Goal: Transaction & Acquisition: Purchase product/service

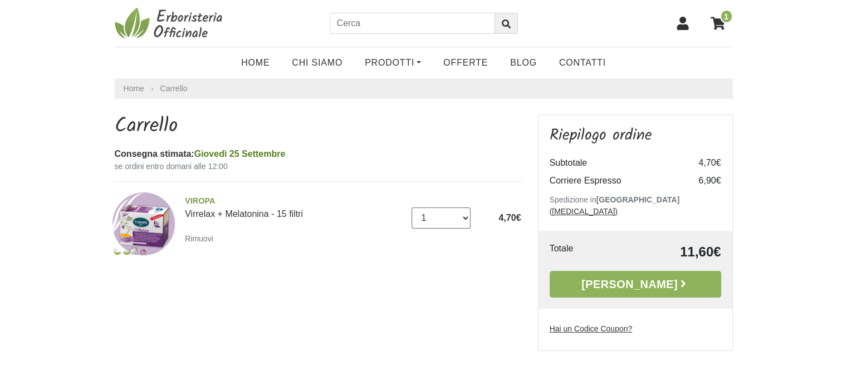
click at [465, 216] on select "0 (Rimuovi) 1 2 3" at bounding box center [440, 218] width 59 height 21
select select "2"
click at [411, 208] on select "0 (Rimuovi) 1 2 3" at bounding box center [440, 218] width 59 height 21
click at [272, 65] on link "Home" at bounding box center [255, 63] width 51 height 22
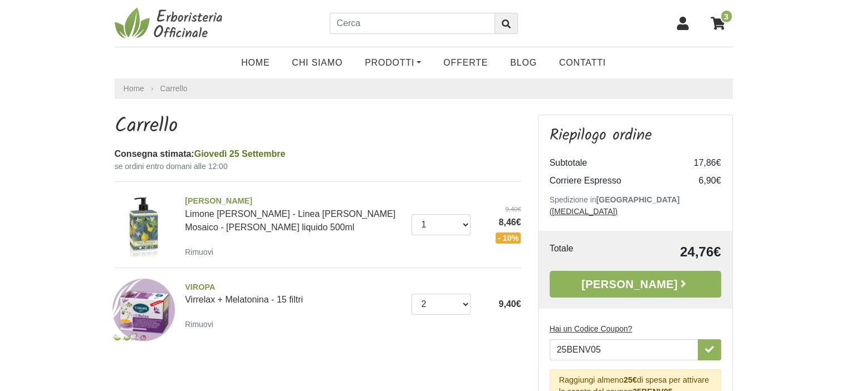
scroll to position [56, 0]
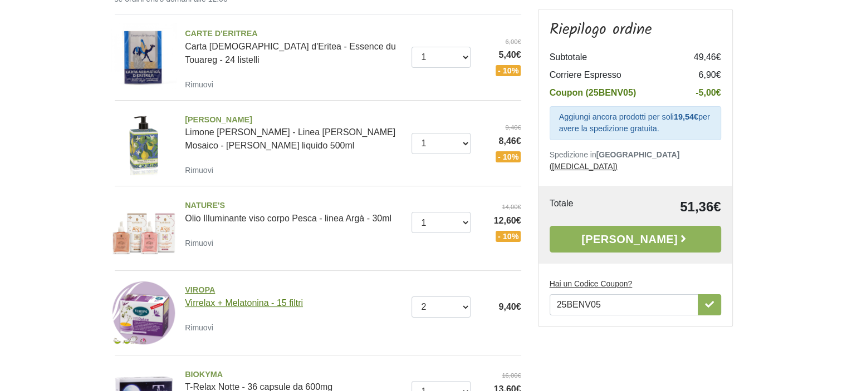
scroll to position [223, 0]
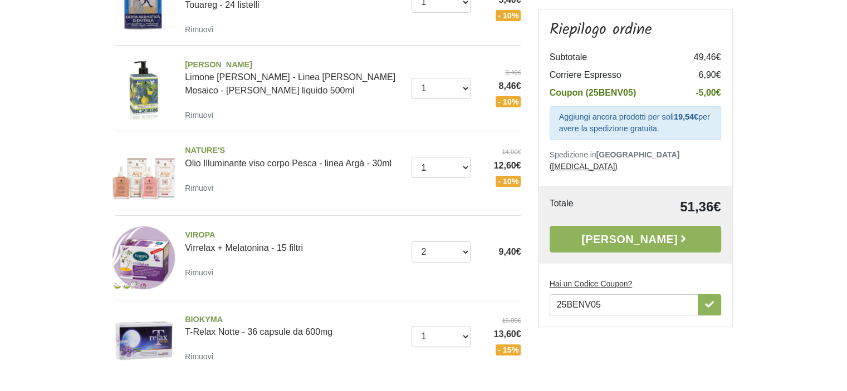
click at [139, 254] on img at bounding box center [144, 258] width 66 height 66
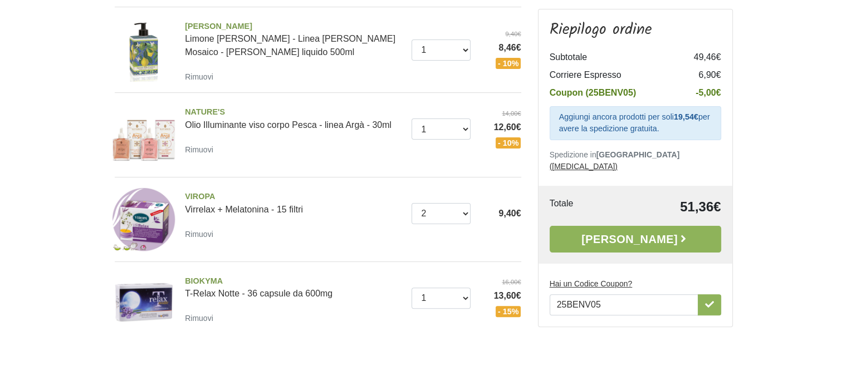
scroll to position [334, 0]
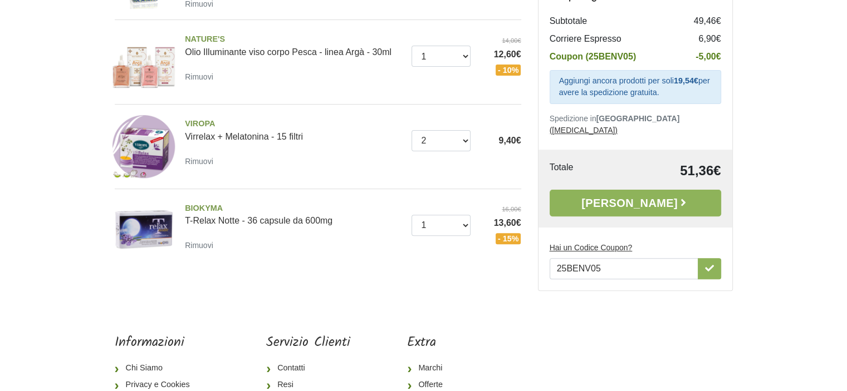
click at [184, 244] on div "BIOKYMA T-Relax Notte - 36 capsule da 600mg [GEOGRAPHIC_DATA]" at bounding box center [293, 228] width 235 height 50
click at [196, 249] on small "Rimuovi" at bounding box center [199, 245] width 28 height 9
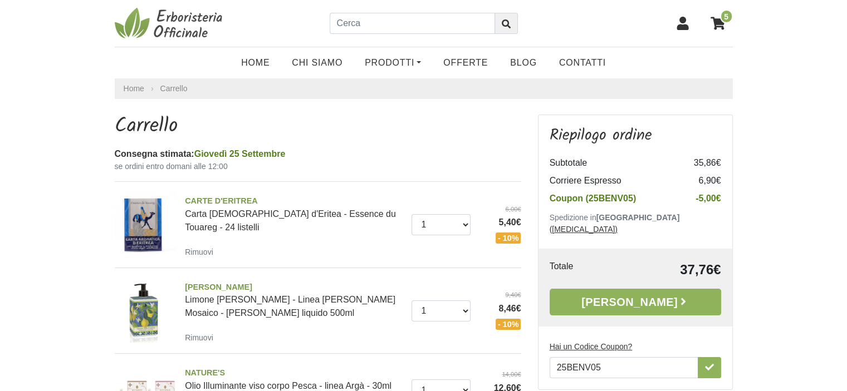
click at [686, 26] on icon at bounding box center [682, 23] width 12 height 13
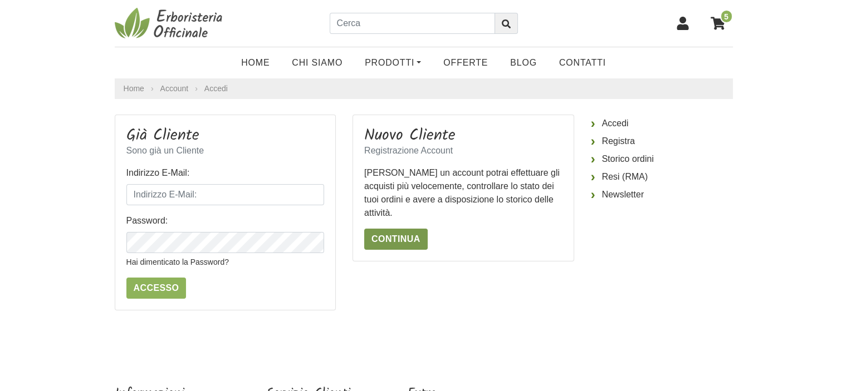
click at [395, 242] on link "Continua" at bounding box center [395, 239] width 63 height 21
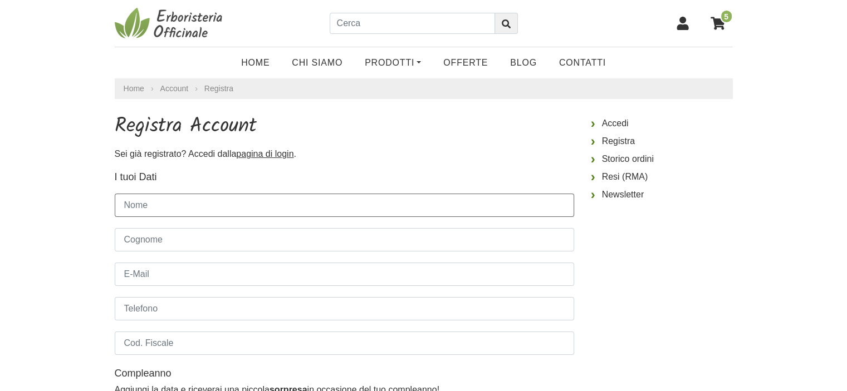
click at [169, 206] on input "Nome" at bounding box center [344, 205] width 459 height 23
type input "Ivana"
type input "Grazia"
type input "ivana080954@gmail.com"
type input "3351644151"
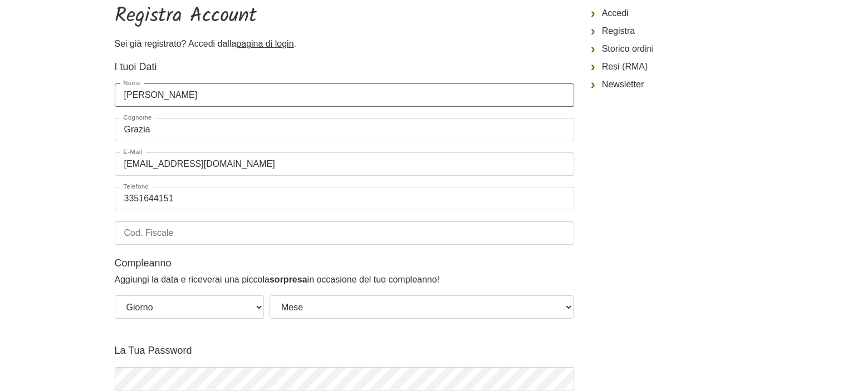
scroll to position [111, 0]
drag, startPoint x: 190, startPoint y: 200, endPoint x: 82, endPoint y: 184, distance: 109.2
click at [82, 184] on body "5 Home Chi Siamo Prodotti Fit-Therapy Caramelle, Liquirizia, Dolcificanti Cosme…" at bounding box center [423, 320] width 847 height 863
click at [151, 232] on input "Cod. Fiscale" at bounding box center [344, 231] width 459 height 23
type input "grzvni54p48a944z"
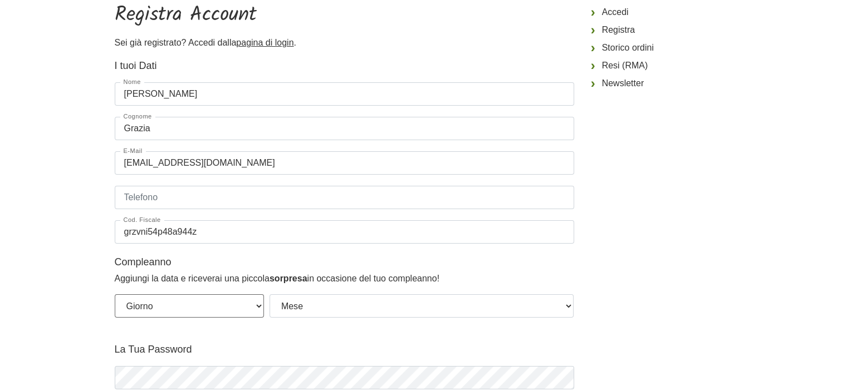
click at [257, 305] on select "Giorno 01 02 03 04 05 06 07 08 09 10 11 12 13 14 15 16 17 18 19 20 21 22 23 24 …" at bounding box center [189, 305] width 149 height 23
select select "08"
click at [115, 294] on select "Giorno 01 02 03 04 05 06 07 08 09 10 11 12 13 14 15 16 17 18 19 20 21 22 23 24 …" at bounding box center [189, 305] width 149 height 23
click at [568, 306] on select "Mese Gennaio Febbraio Marzo Aprile Maggio Giugno Luglio Agosto Settembre Ottobr…" at bounding box center [421, 305] width 304 height 23
select select "09"
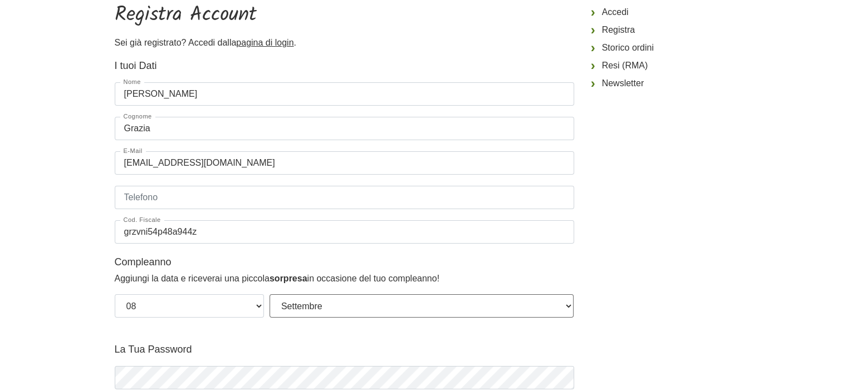
click at [269, 294] on select "Mese Gennaio Febbraio Marzo Aprile Maggio Giugno Luglio Agosto Settembre Ottobr…" at bounding box center [421, 305] width 304 height 23
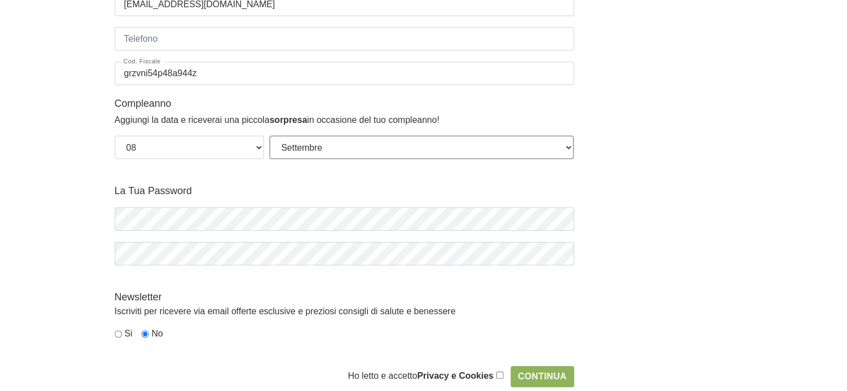
scroll to position [278, 0]
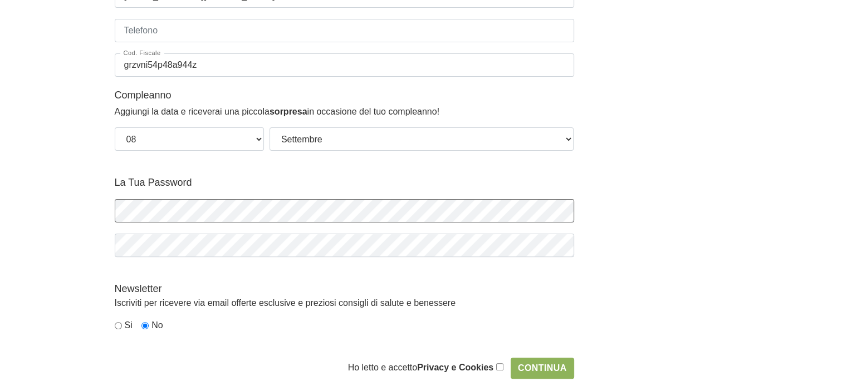
click at [78, 197] on body "5 Home Chi Siamo Prodotti Fit-Therapy Caramelle, Liquirizia, Dolcificanti Cosme…" at bounding box center [423, 153] width 847 height 863
click at [562, 214] on icon "button" at bounding box center [563, 210] width 11 height 11
click at [565, 248] on icon "button" at bounding box center [563, 245] width 11 height 11
click at [498, 367] on input "checkbox" at bounding box center [499, 366] width 7 height 7
checkbox input "true"
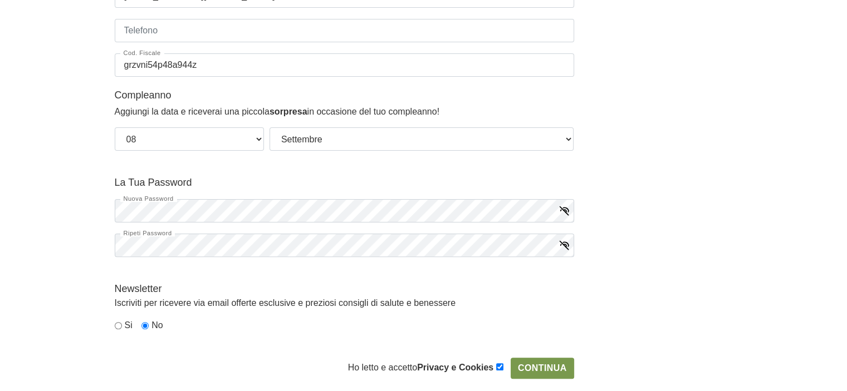
click at [555, 368] on input "Continua" at bounding box center [541, 368] width 63 height 21
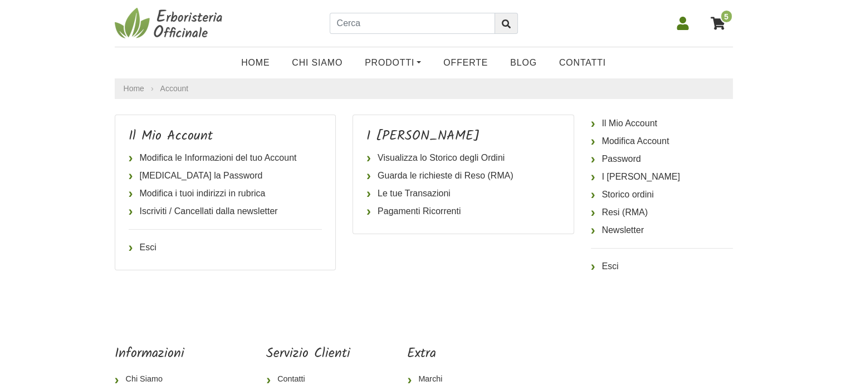
click at [713, 21] on icon at bounding box center [717, 23] width 14 height 13
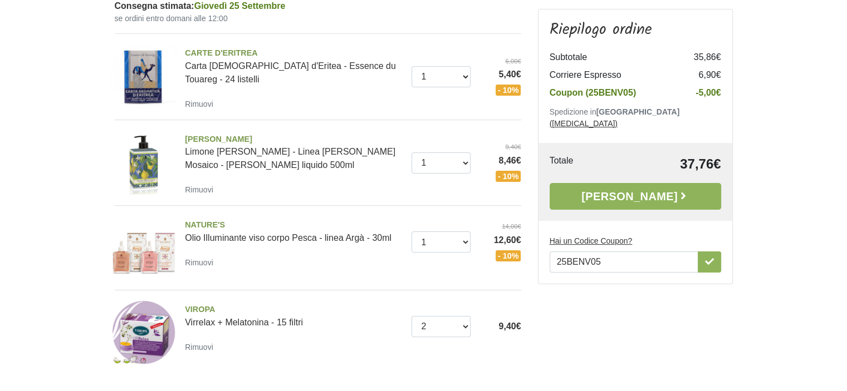
scroll to position [218, 0]
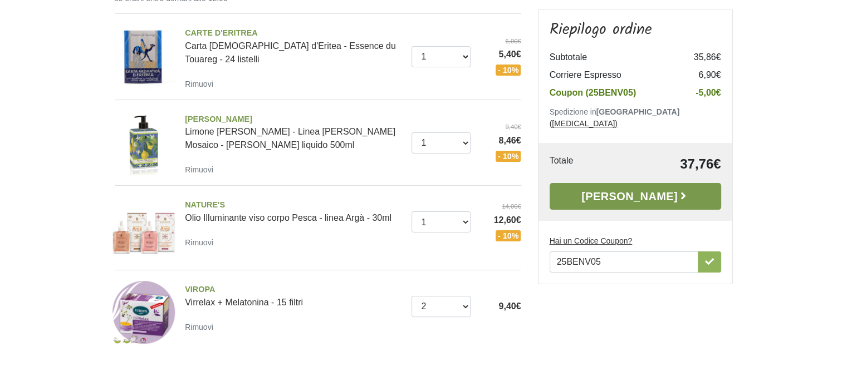
click at [677, 190] on icon at bounding box center [682, 195] width 11 height 11
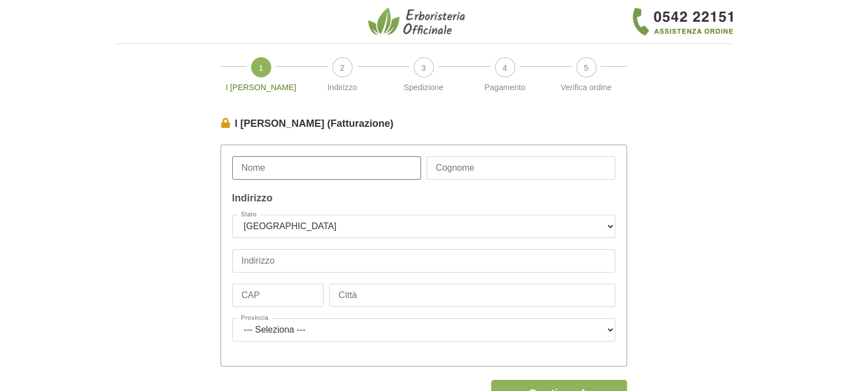
click at [284, 166] on input "Nome" at bounding box center [326, 167] width 189 height 23
type input "Ivana"
type input "Grazia"
click at [285, 260] on input "Indirizzo" at bounding box center [423, 260] width 383 height 23
type input "Via Bruxelles,, 23"
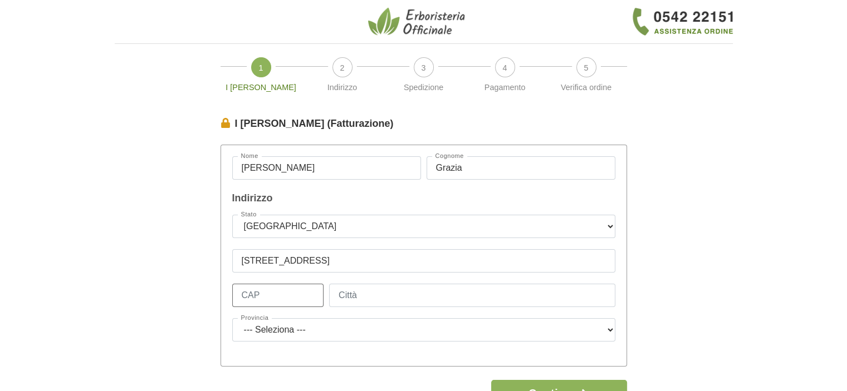
type input "00043"
type input "Ciampino"
select select "3924"
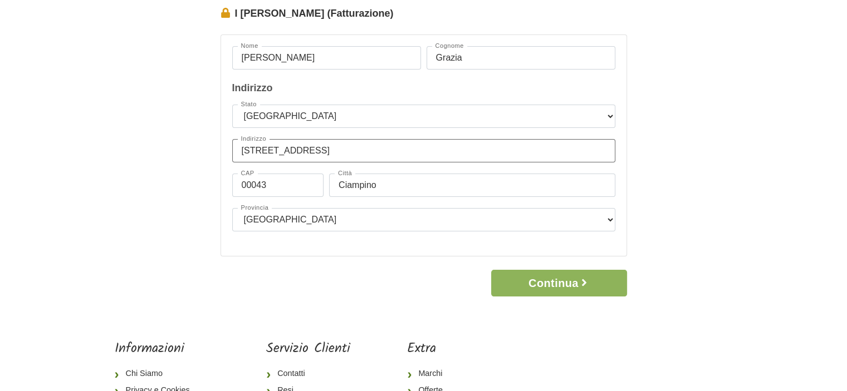
scroll to position [111, 0]
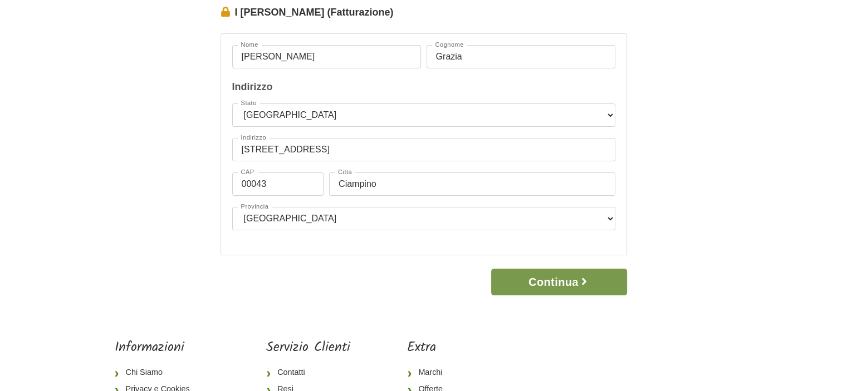
click at [534, 281] on button "Continua" at bounding box center [558, 282] width 135 height 27
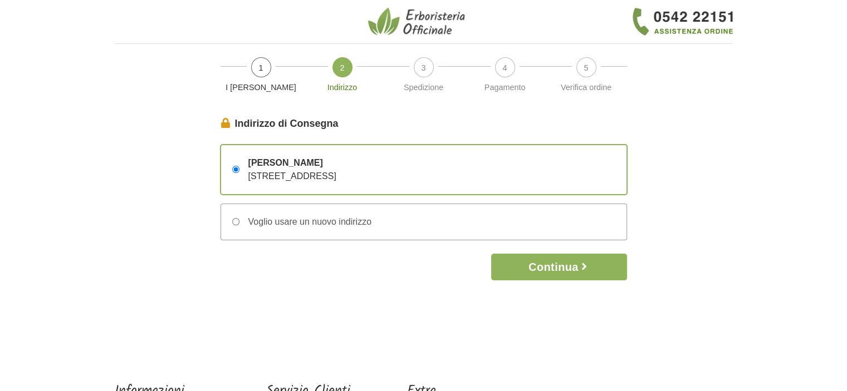
click at [234, 220] on input "Voglio usare un nuovo indirizzo" at bounding box center [235, 221] width 7 height 7
radio input "true"
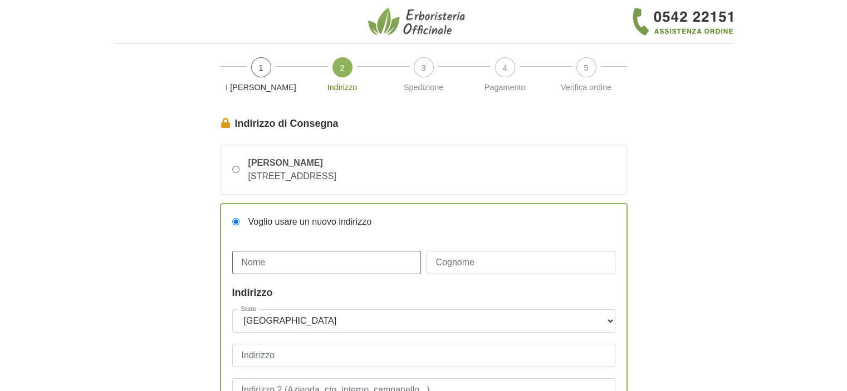
click at [275, 255] on input "Nome" at bounding box center [326, 262] width 189 height 23
type input "GIOVANNI"
type input "ARDOLINO"
type input "Via Bruxelles 23"
type input "23"
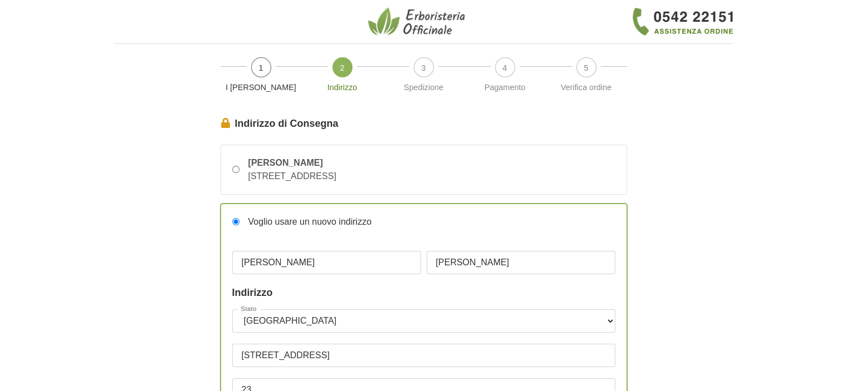
type input "00043"
type input "CIAMPINO"
select select "3924"
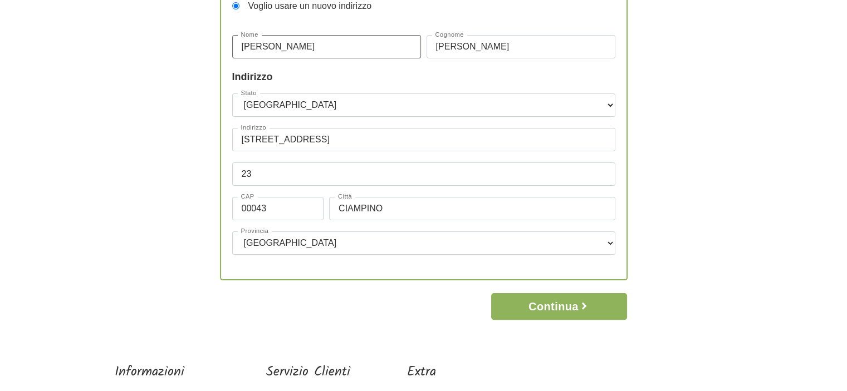
scroll to position [223, 0]
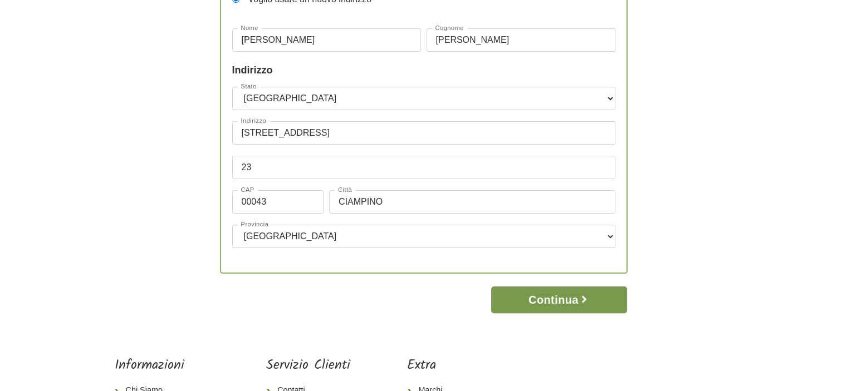
click at [550, 298] on button "Continua" at bounding box center [558, 300] width 135 height 27
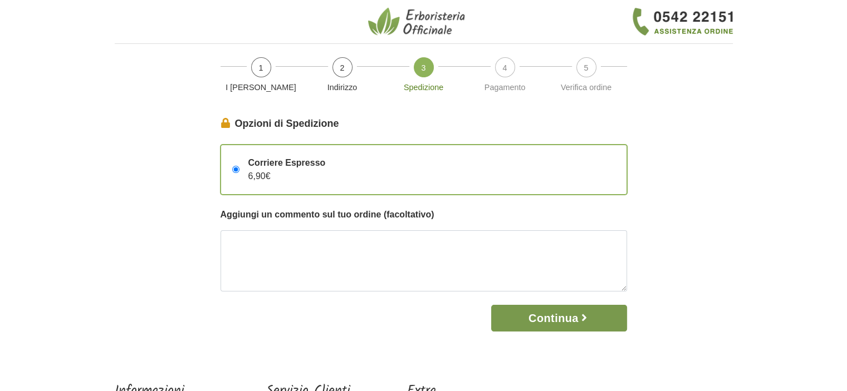
click at [553, 318] on button "Continua" at bounding box center [558, 318] width 135 height 27
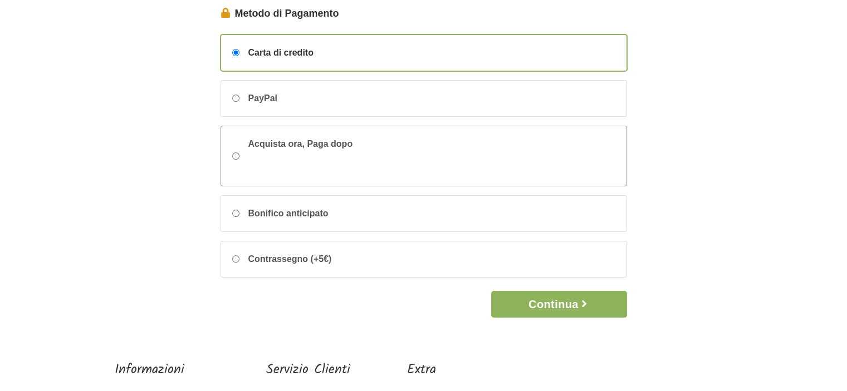
scroll to position [111, 0]
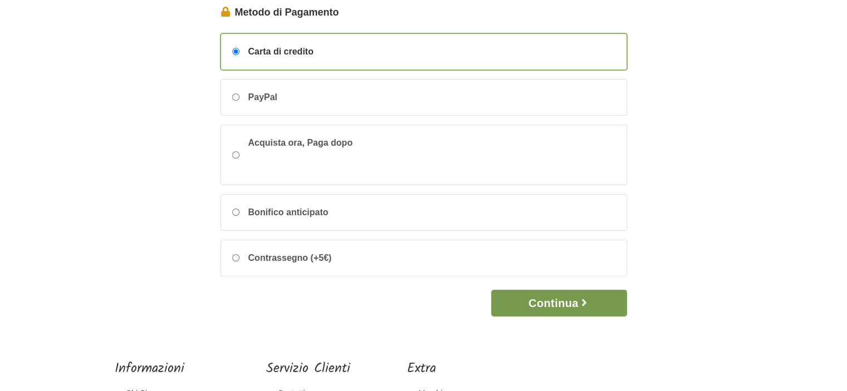
click at [534, 308] on button "Continua" at bounding box center [558, 303] width 135 height 27
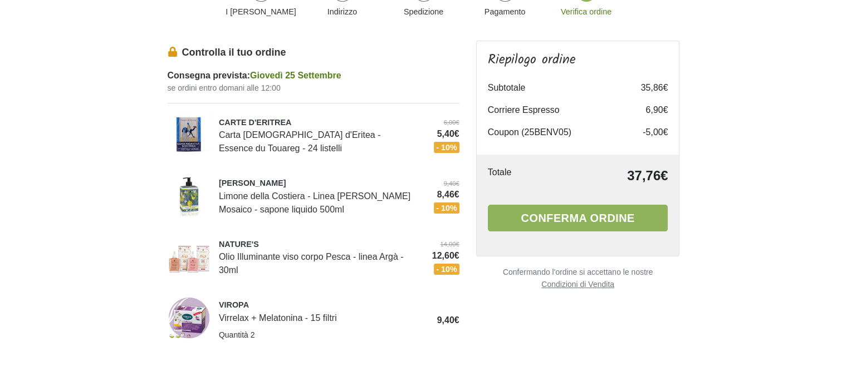
scroll to position [56, 0]
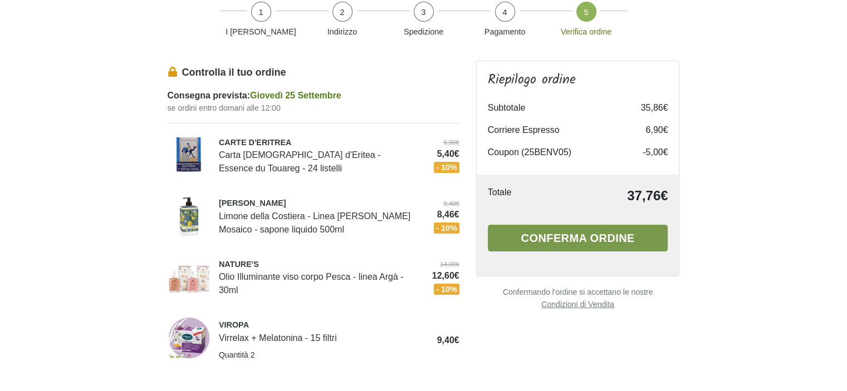
click at [583, 240] on button "Conferma ordine" at bounding box center [578, 238] width 180 height 27
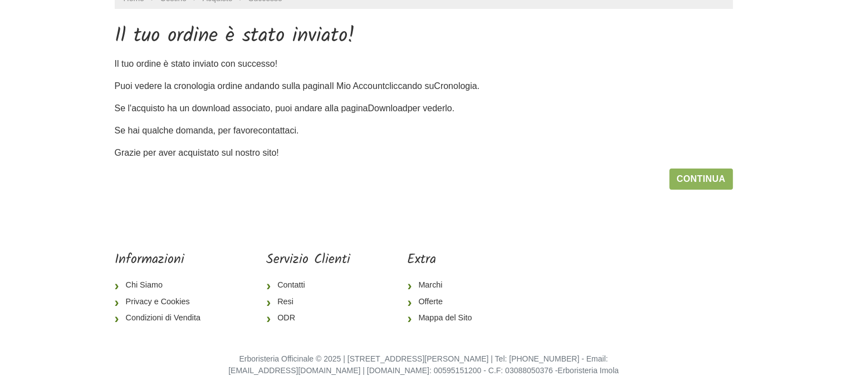
scroll to position [94, 0]
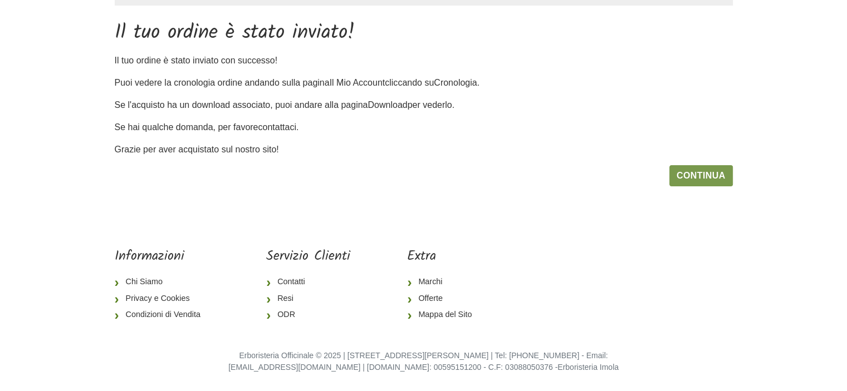
click at [706, 175] on link "Continua" at bounding box center [700, 175] width 63 height 21
